Goal: Navigation & Orientation: Find specific page/section

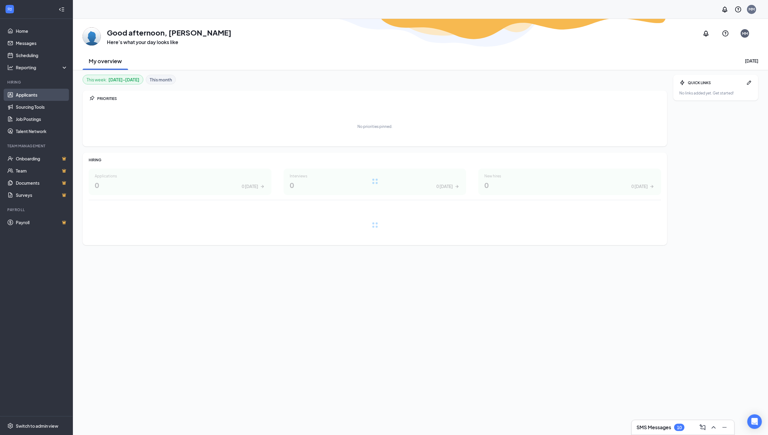
click at [38, 94] on link "Applicants" at bounding box center [42, 95] width 52 height 12
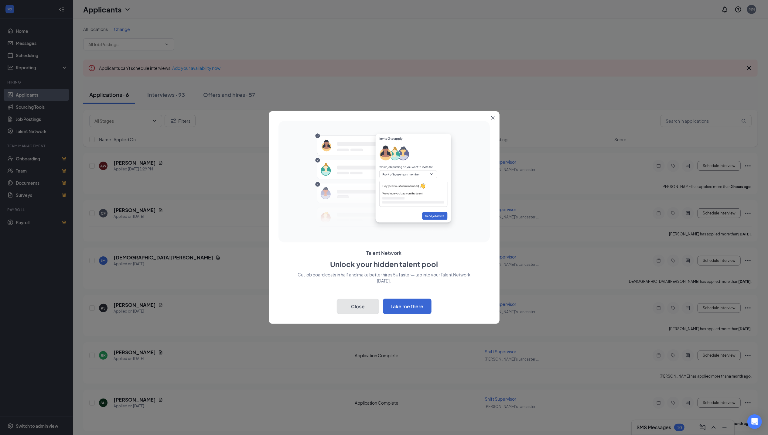
click at [368, 303] on button "Close" at bounding box center [358, 306] width 43 height 15
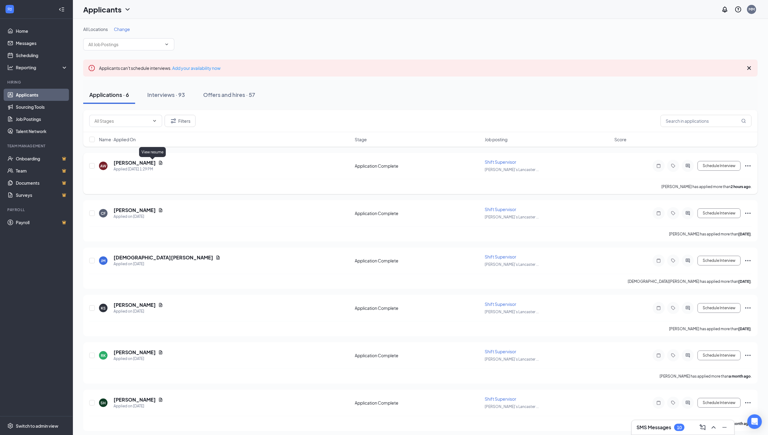
click at [158, 161] on icon "Document" at bounding box center [160, 162] width 5 height 5
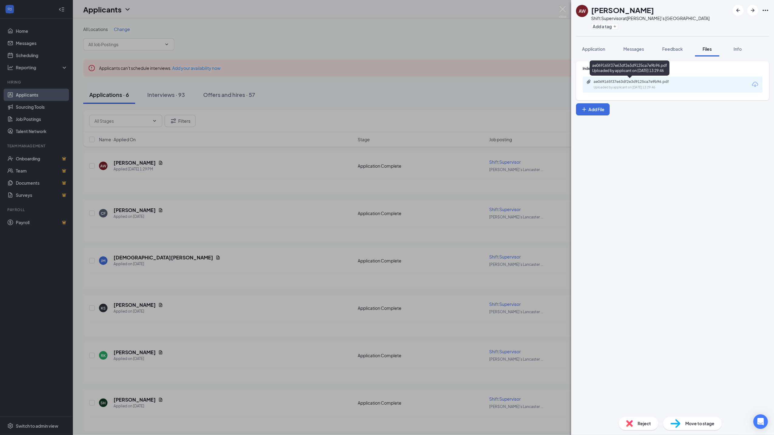
click at [616, 85] on div "Uploaded by applicant on [DATE] 13:29:46" at bounding box center [639, 87] width 91 height 5
click at [565, 9] on img at bounding box center [563, 12] width 8 height 12
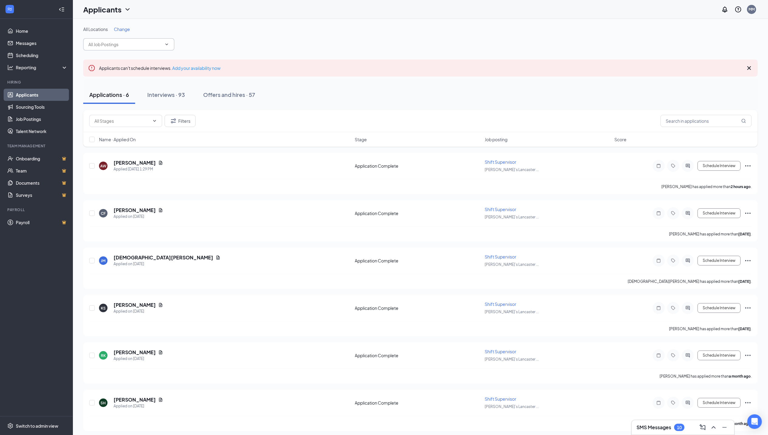
click at [140, 46] on input "text" at bounding box center [125, 44] width 74 height 7
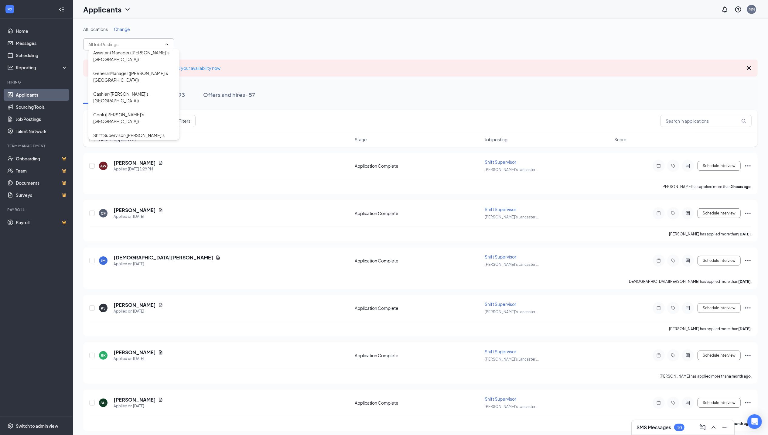
scroll to position [162, 0]
click at [145, 180] on div "Assistant General Manager ([PERSON_NAME]’s [PERSON_NAME])" at bounding box center [133, 186] width 81 height 13
type input "Assistant General Manager ([PERSON_NAME]’s [PERSON_NAME])"
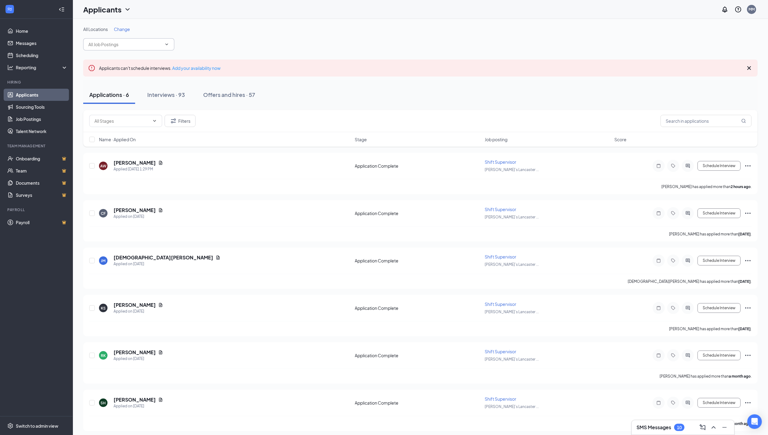
click at [153, 46] on input "text" at bounding box center [125, 44] width 74 height 7
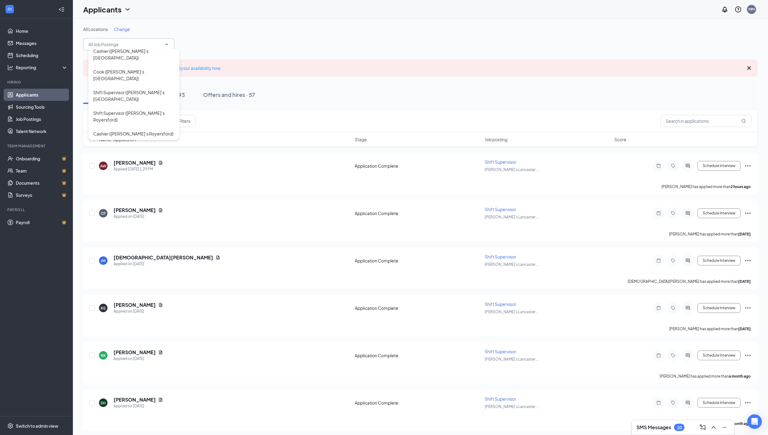
scroll to position [220, 0]
click at [142, 184] on div "Assistant Manager ([PERSON_NAME]’s [PERSON_NAME])" at bounding box center [133, 190] width 81 height 13
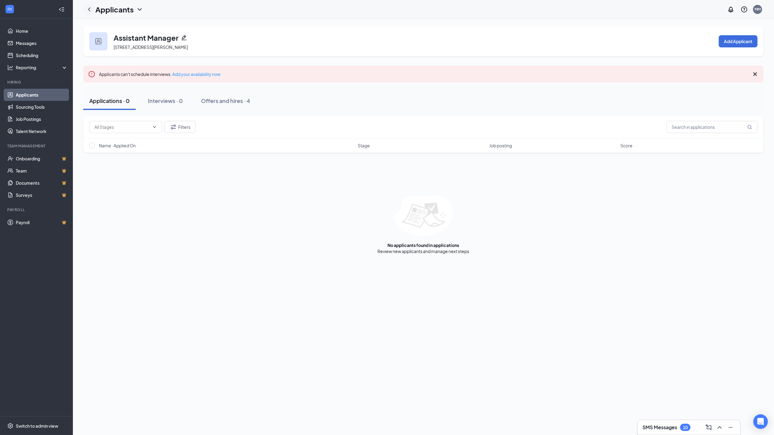
click at [89, 9] on icon "ChevronLeft" at bounding box center [89, 9] width 2 height 4
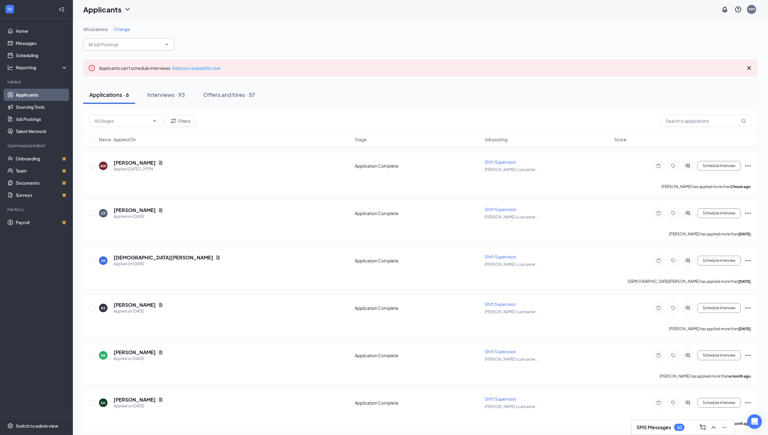
click at [162, 43] on span at bounding box center [128, 44] width 91 height 12
click at [166, 42] on icon "ChevronDown" at bounding box center [166, 44] width 5 height 5
click at [160, 42] on input "text" at bounding box center [125, 44] width 74 height 7
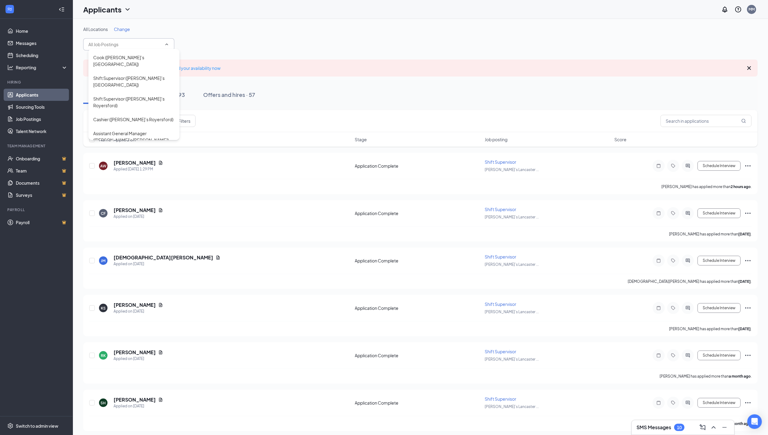
scroll to position [220, 0]
click at [147, 142] on div "General Manager ([PERSON_NAME]’s [PERSON_NAME])" at bounding box center [133, 148] width 81 height 13
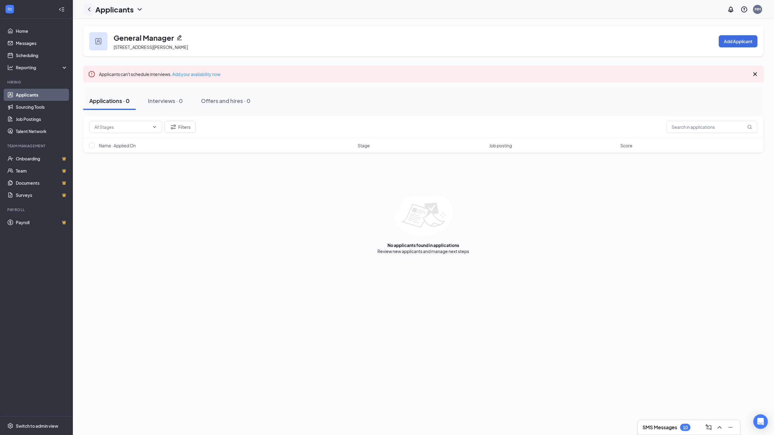
click at [91, 9] on icon "ChevronLeft" at bounding box center [89, 9] width 7 height 7
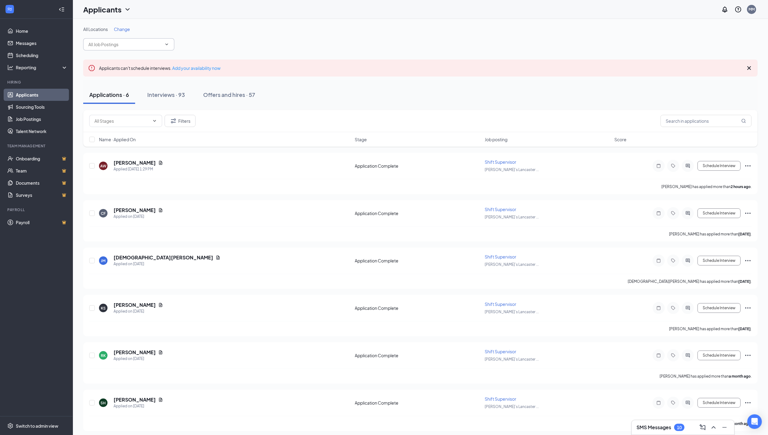
click at [167, 42] on icon "ChevronDown" at bounding box center [166, 44] width 5 height 5
click at [160, 44] on input "text" at bounding box center [125, 44] width 74 height 7
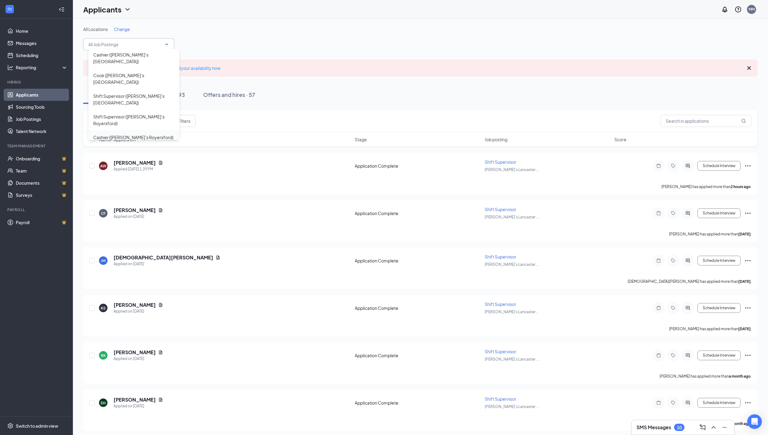
scroll to position [180, 0]
click at [141, 127] on div "Shift Supervisor ([PERSON_NAME]’s Royersford)" at bounding box center [133, 133] width 81 height 13
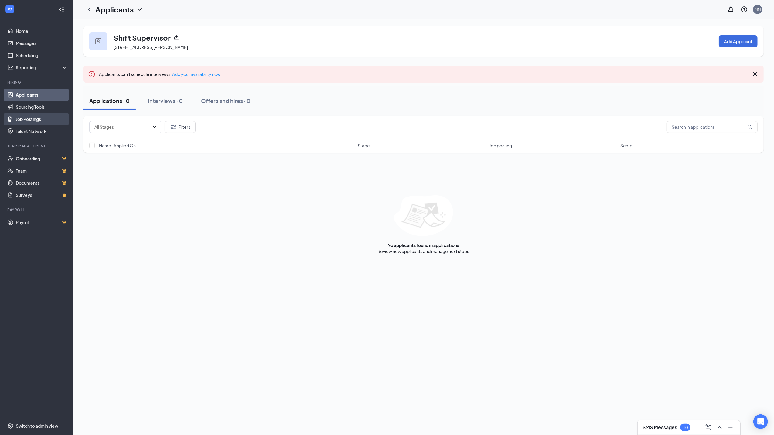
click at [35, 122] on link "Job Postings" at bounding box center [42, 119] width 52 height 12
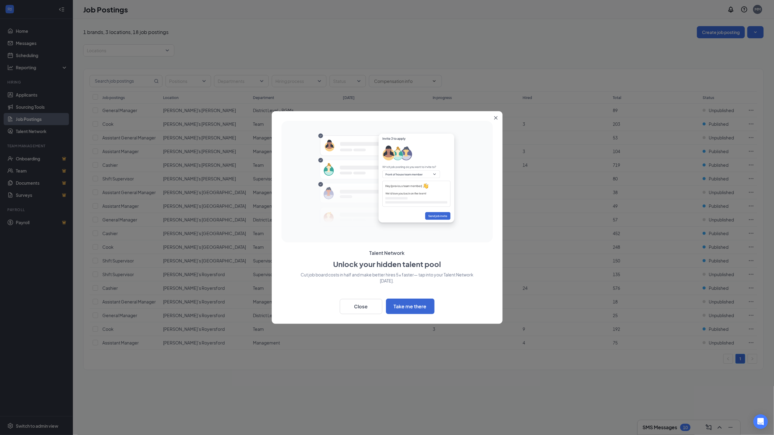
click at [495, 117] on icon "Close" at bounding box center [495, 117] width 3 height 3
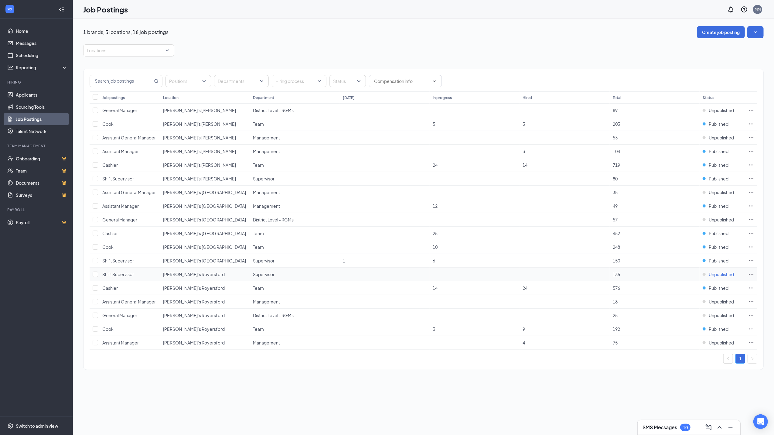
click at [721, 277] on span "Unpublished" at bounding box center [721, 274] width 25 height 6
click at [691, 291] on span "Published" at bounding box center [696, 289] width 81 height 6
click at [721, 346] on span "Unpublished" at bounding box center [721, 343] width 25 height 6
click at [692, 363] on p "Your position is publicly available on your career page and job boards." at bounding box center [696, 367] width 81 height 10
click at [719, 303] on span "Unpublished" at bounding box center [721, 302] width 25 height 6
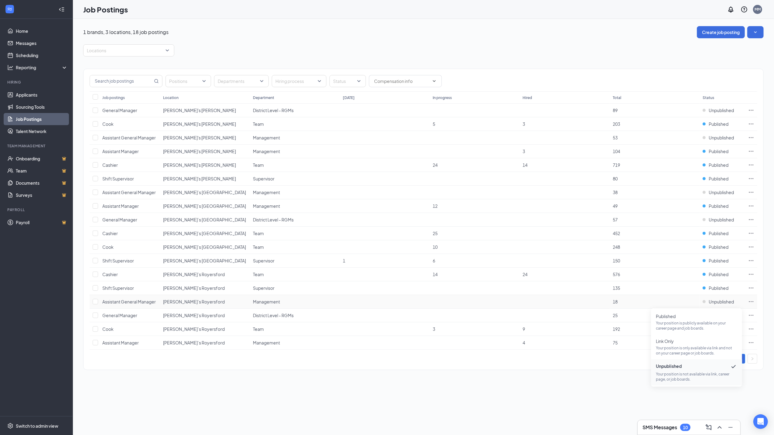
click at [682, 366] on span "Unpublished" at bounding box center [696, 366] width 81 height 7
click at [682, 366] on div "Positions Departments Hiring process Status Job postings Location Department [D…" at bounding box center [423, 219] width 681 height 301
drag, startPoint x: 682, startPoint y: 366, endPoint x: 721, endPoint y: 307, distance: 71.0
click at [721, 305] on span "Unpublished" at bounding box center [721, 302] width 25 height 6
click at [708, 321] on p "Your position is publicly available on your career page and job boards." at bounding box center [696, 326] width 81 height 10
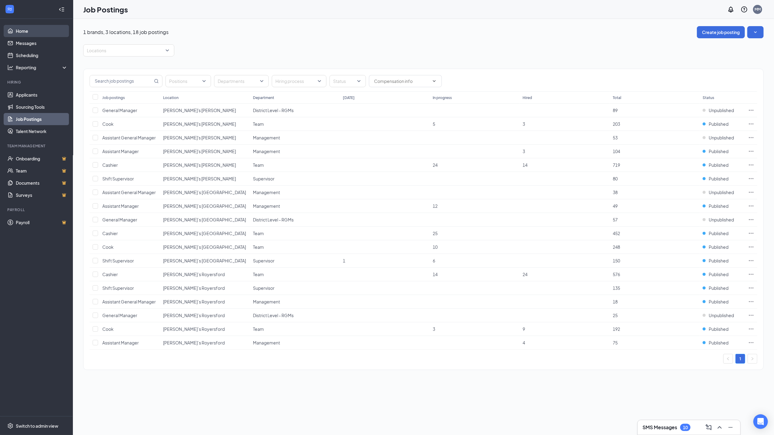
click at [28, 31] on link "Home" at bounding box center [42, 31] width 52 height 12
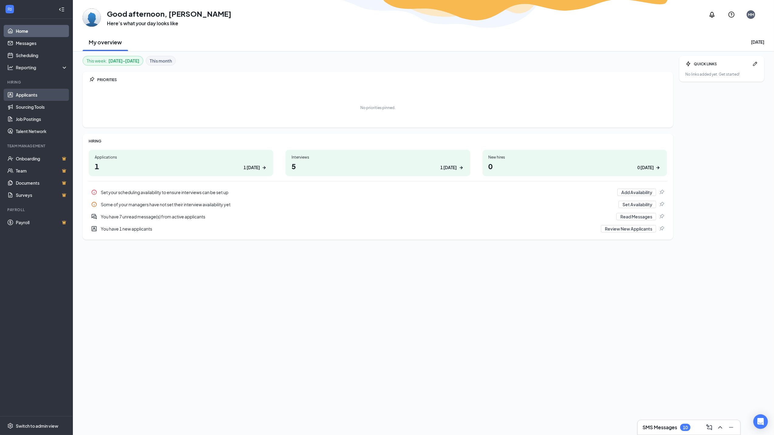
click at [38, 96] on link "Applicants" at bounding box center [42, 95] width 52 height 12
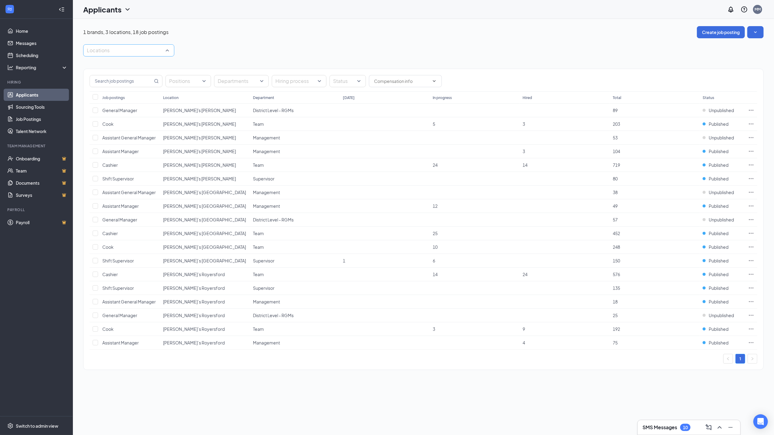
click at [169, 52] on div "Locations" at bounding box center [128, 50] width 91 height 12
click at [28, 155] on link "Onboarding" at bounding box center [42, 159] width 52 height 12
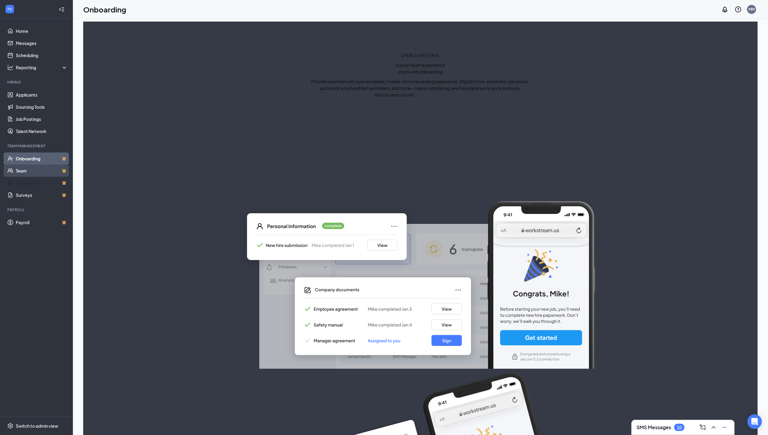
select select "US"
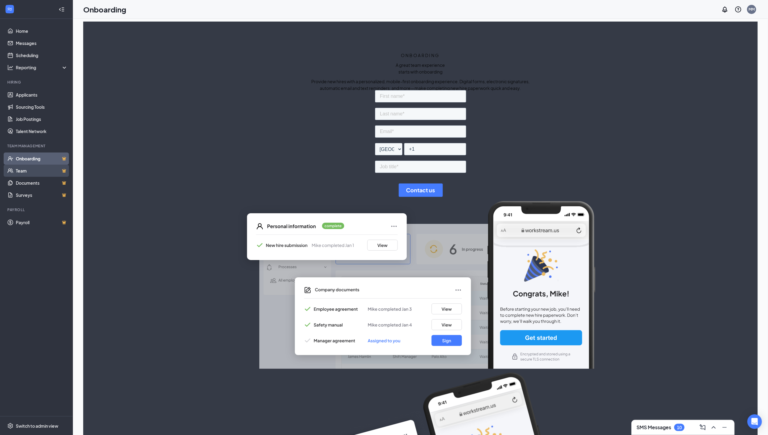
click at [40, 166] on link "Team" at bounding box center [42, 171] width 52 height 12
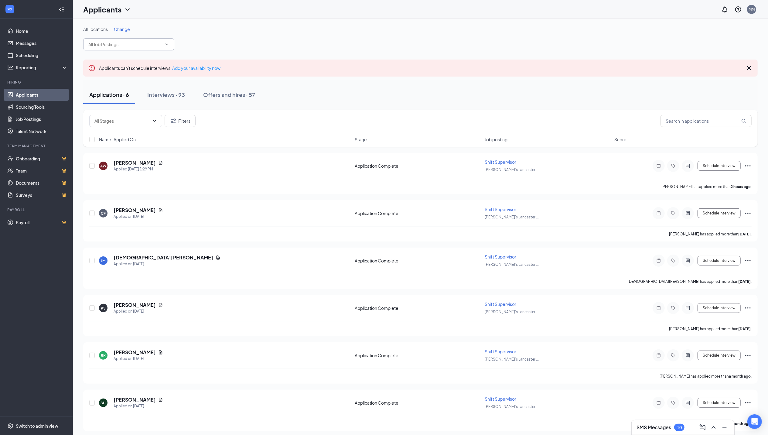
click at [161, 45] on input "text" at bounding box center [125, 44] width 74 height 7
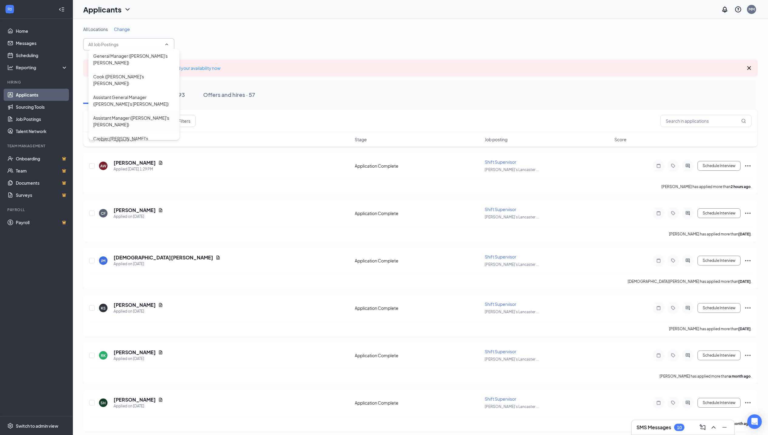
click at [157, 115] on div "Assistant Manager ([PERSON_NAME]'s [PERSON_NAME])" at bounding box center [133, 121] width 81 height 13
type input "Assistant Manager ([PERSON_NAME]'s [PERSON_NAME])"
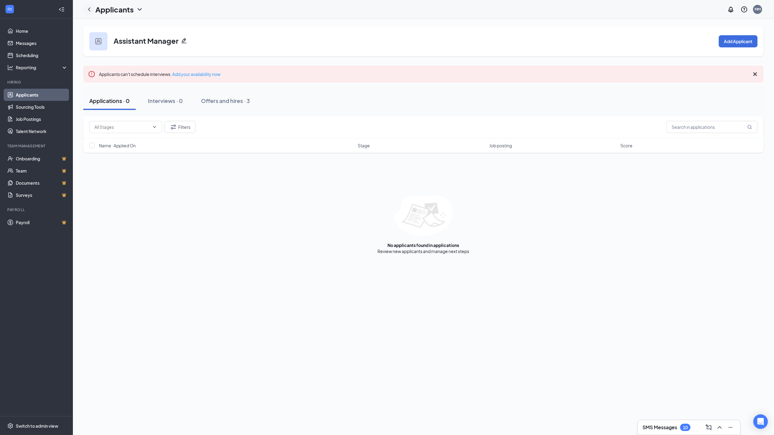
click at [89, 8] on icon "ChevronLeft" at bounding box center [89, 9] width 7 height 7
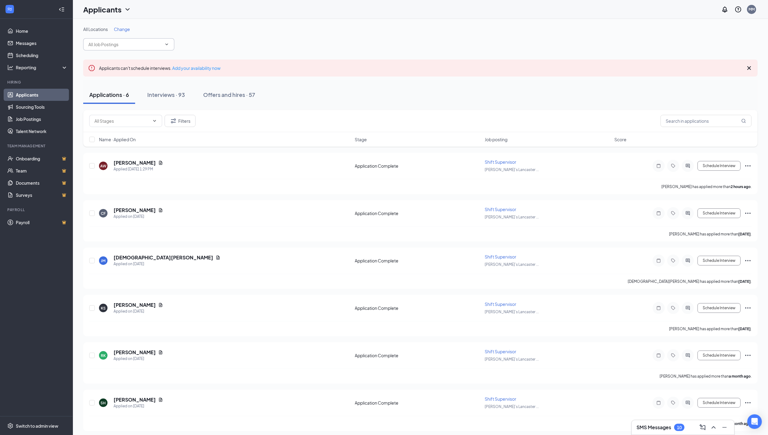
click at [130, 46] on input "text" at bounding box center [125, 44] width 74 height 7
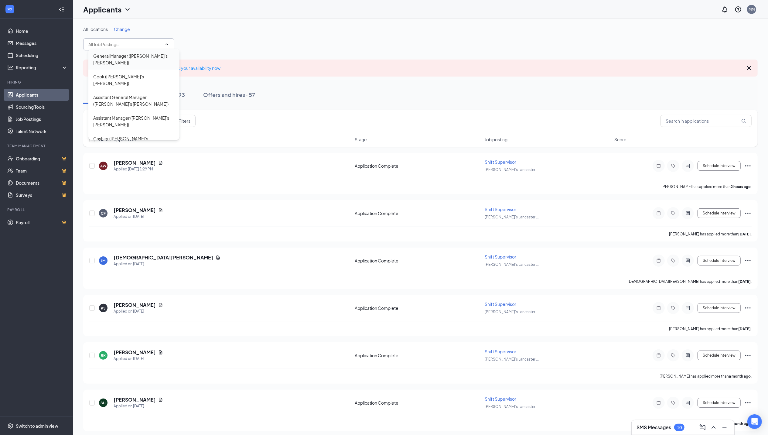
click at [144, 57] on div "General Manager ([PERSON_NAME]'s [PERSON_NAME])" at bounding box center [133, 59] width 81 height 13
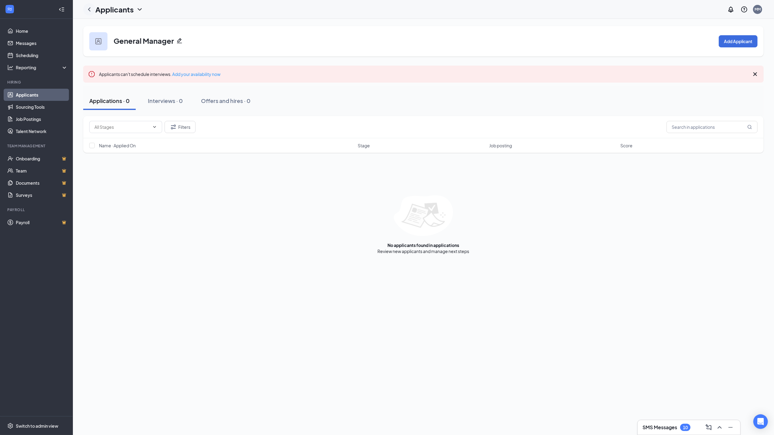
click at [92, 9] on icon "ChevronLeft" at bounding box center [89, 9] width 7 height 7
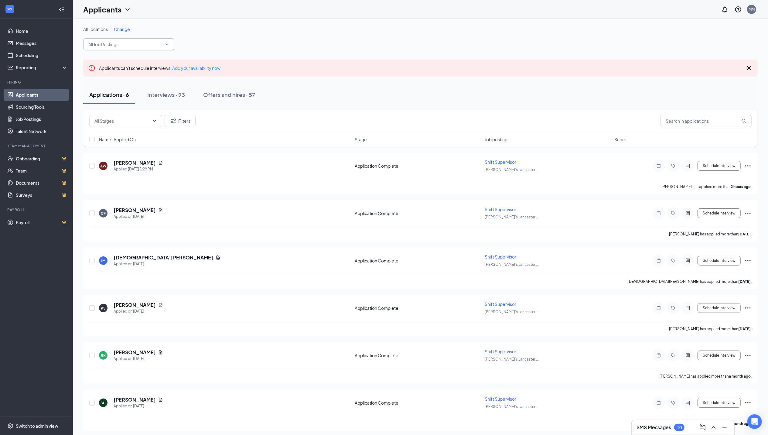
click at [110, 46] on input "text" at bounding box center [125, 44] width 74 height 7
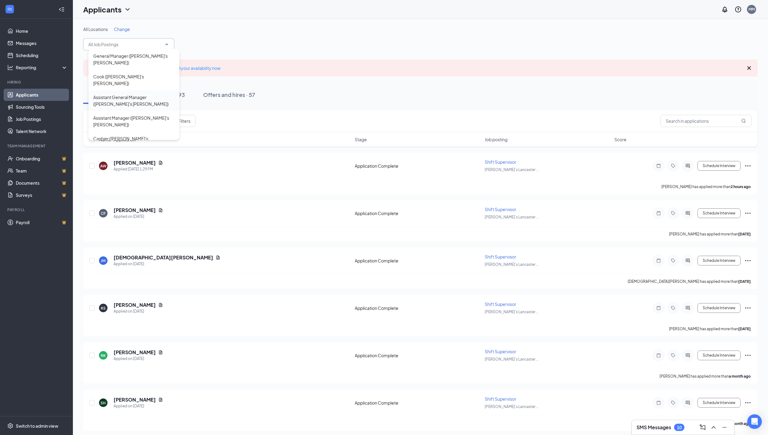
click at [124, 94] on div "Assistant General Manager ([PERSON_NAME]'s [PERSON_NAME])" at bounding box center [133, 100] width 81 height 13
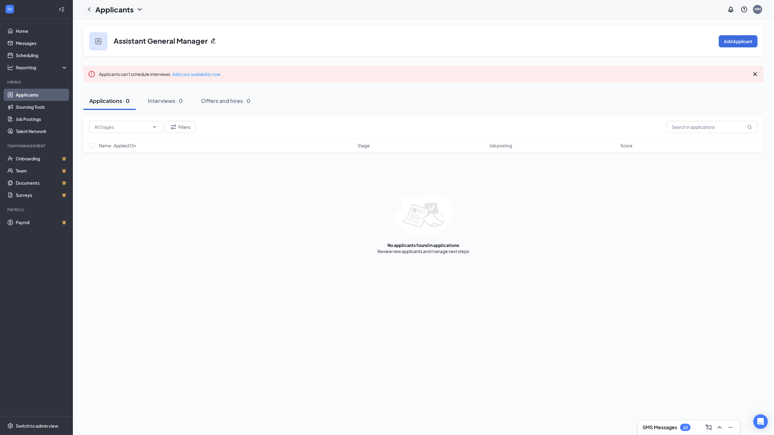
click at [94, 9] on div at bounding box center [89, 9] width 12 height 12
click at [90, 6] on icon "ChevronLeft" at bounding box center [89, 9] width 7 height 7
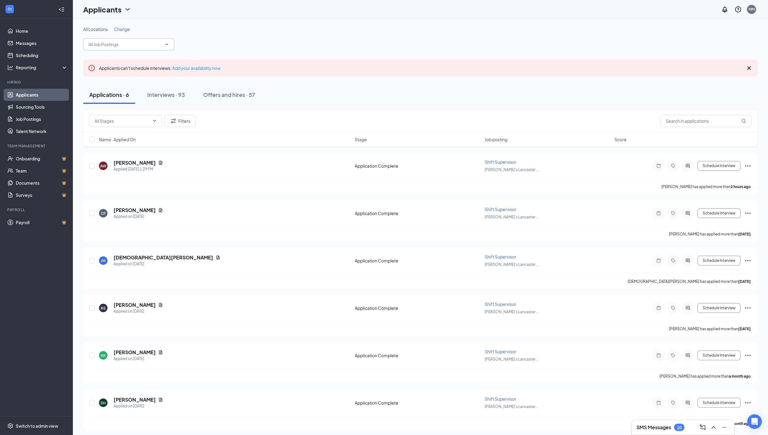
click at [119, 43] on input "text" at bounding box center [125, 44] width 74 height 7
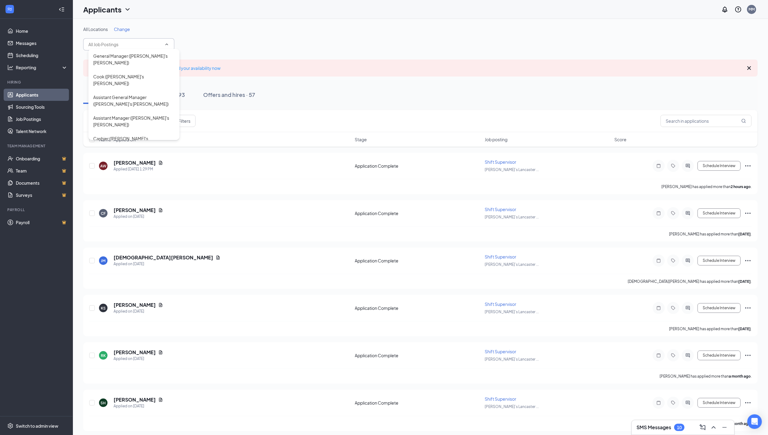
click at [128, 156] on div "Shift Supervisor ([PERSON_NAME]'s [PERSON_NAME])" at bounding box center [133, 162] width 81 height 13
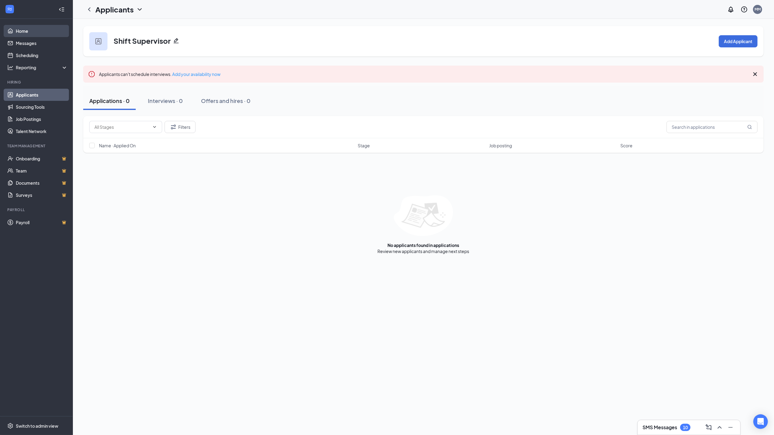
click at [36, 29] on link "Home" at bounding box center [42, 31] width 52 height 12
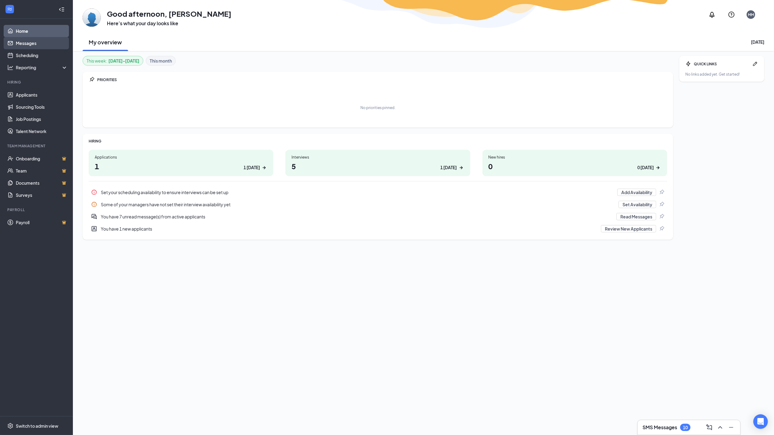
click at [41, 42] on link "Messages" at bounding box center [42, 43] width 52 height 12
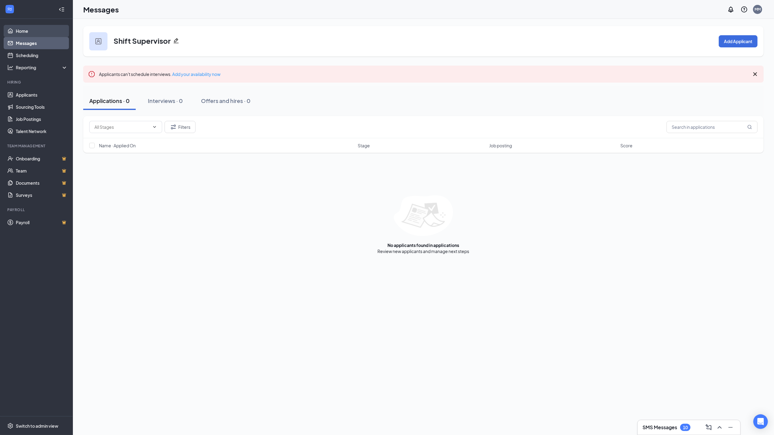
click at [37, 28] on link "Home" at bounding box center [42, 31] width 52 height 12
